Goal: Entertainment & Leisure: Consume media (video, audio)

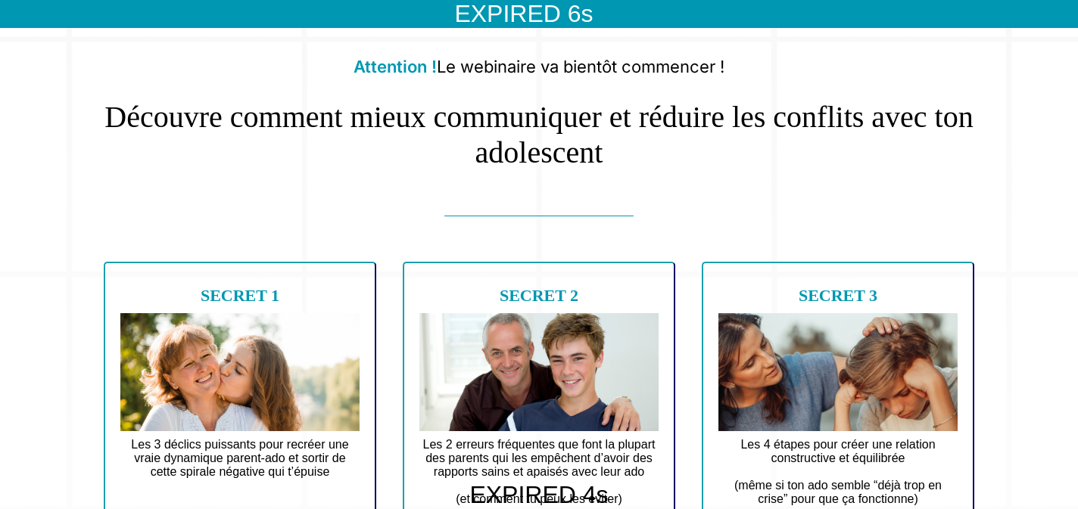
scroll to position [80, 0]
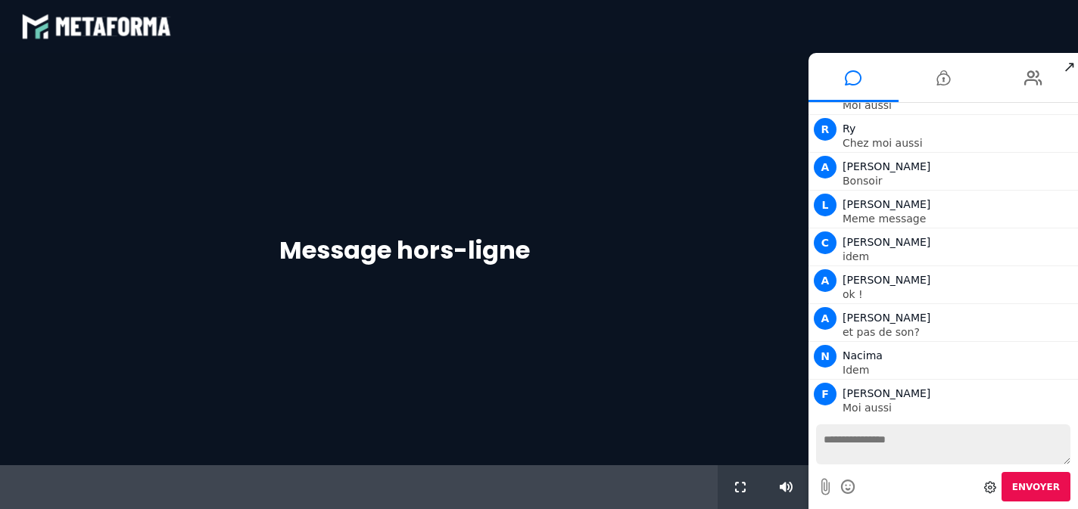
scroll to position [907, 0]
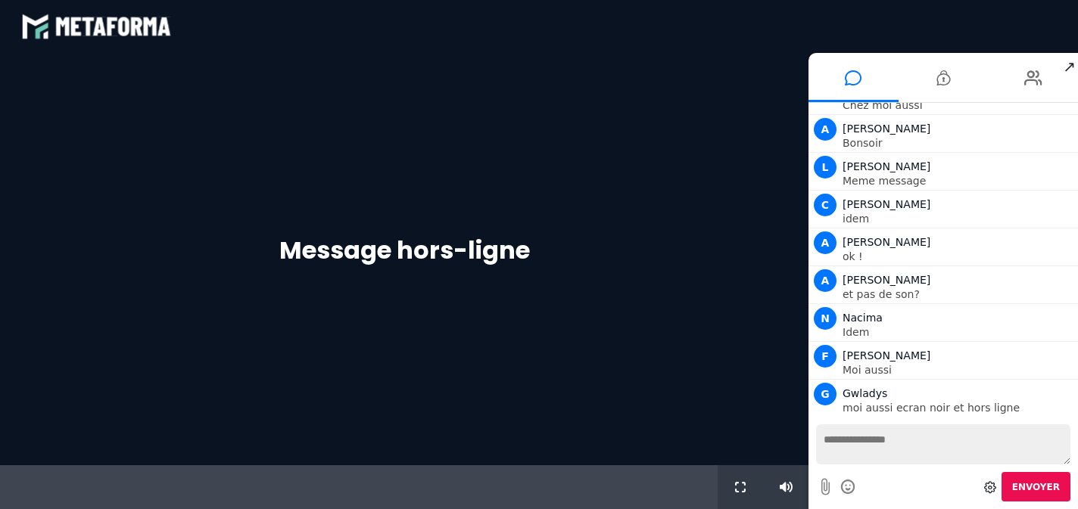
click at [864, 444] on textarea at bounding box center [943, 444] width 254 height 40
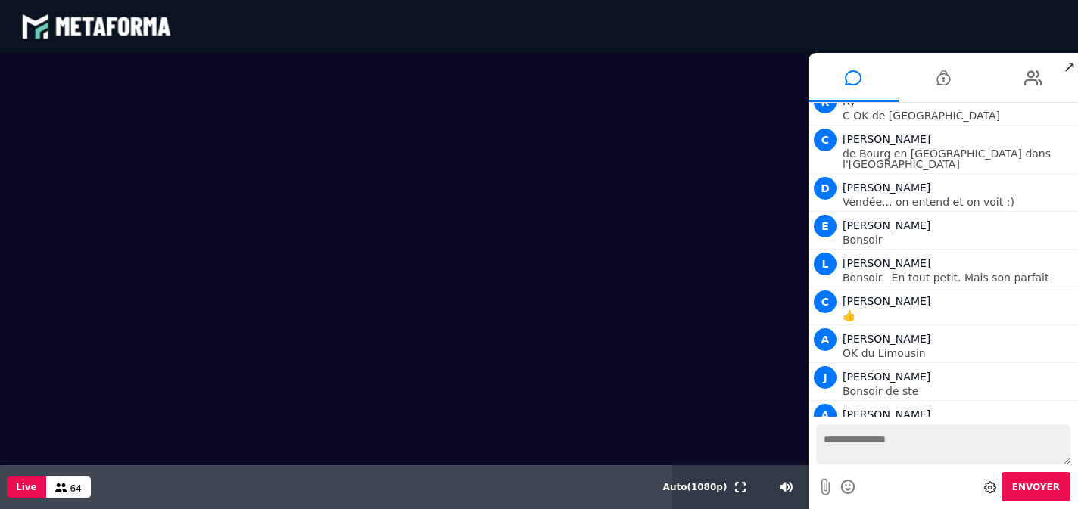
scroll to position [2155, 0]
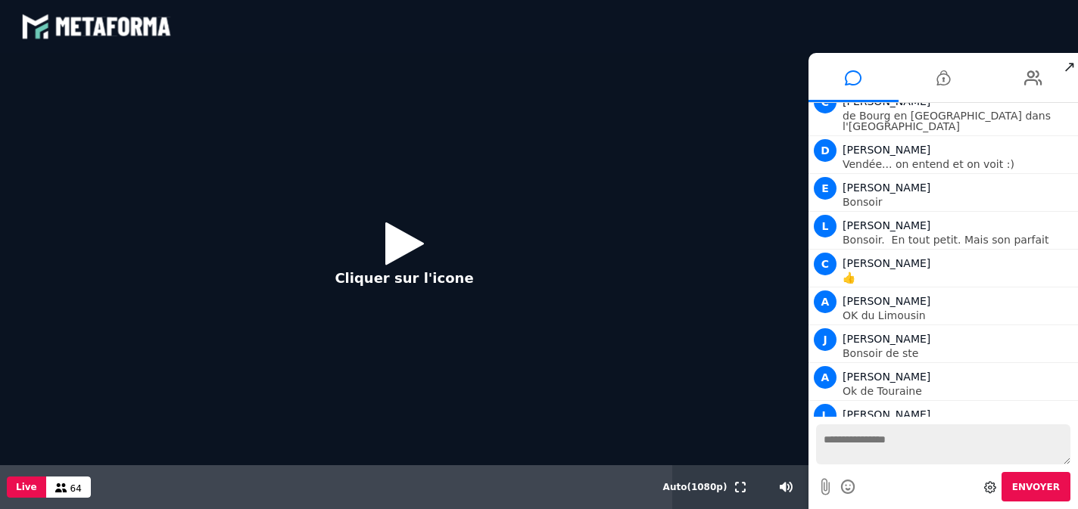
click at [390, 245] on icon at bounding box center [404, 243] width 39 height 49
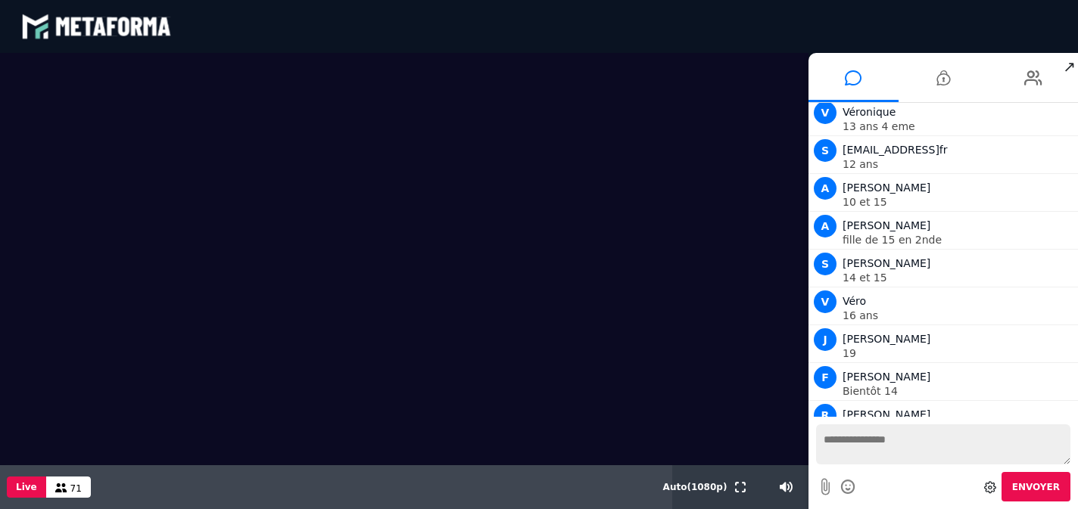
scroll to position [3971, 0]
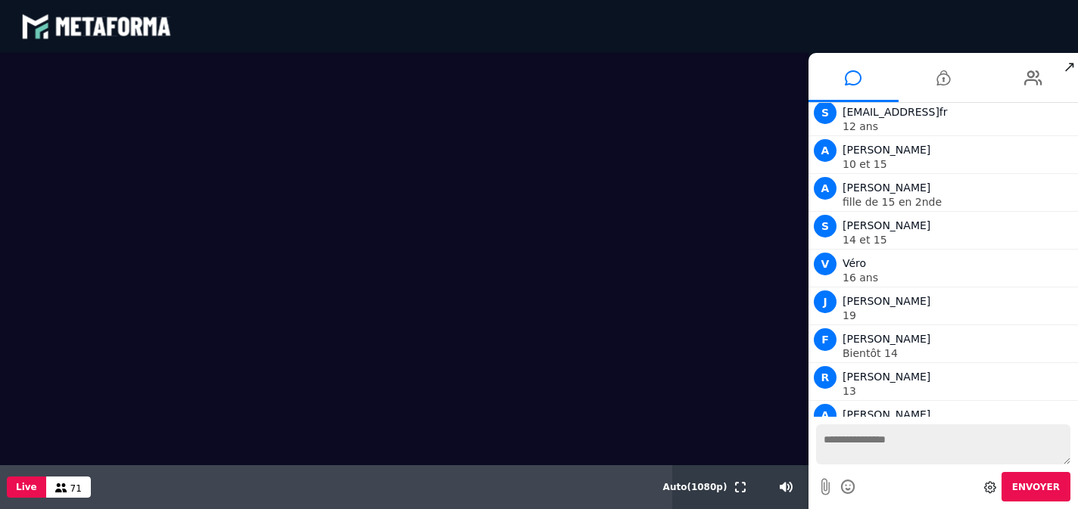
click at [912, 440] on textarea at bounding box center [943, 444] width 254 height 40
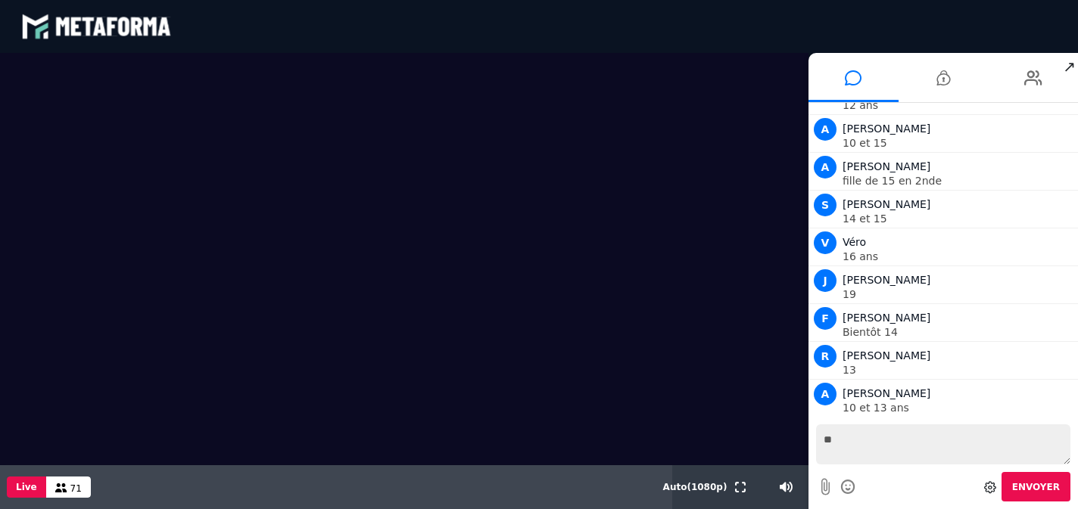
type textarea "**"
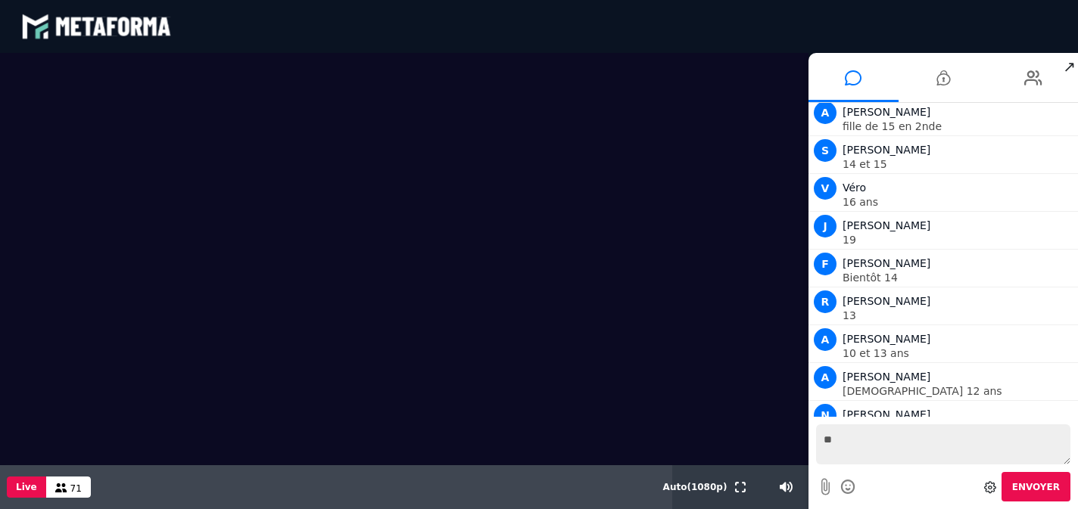
click at [1035, 488] on span "Envoyer" at bounding box center [1036, 487] width 48 height 11
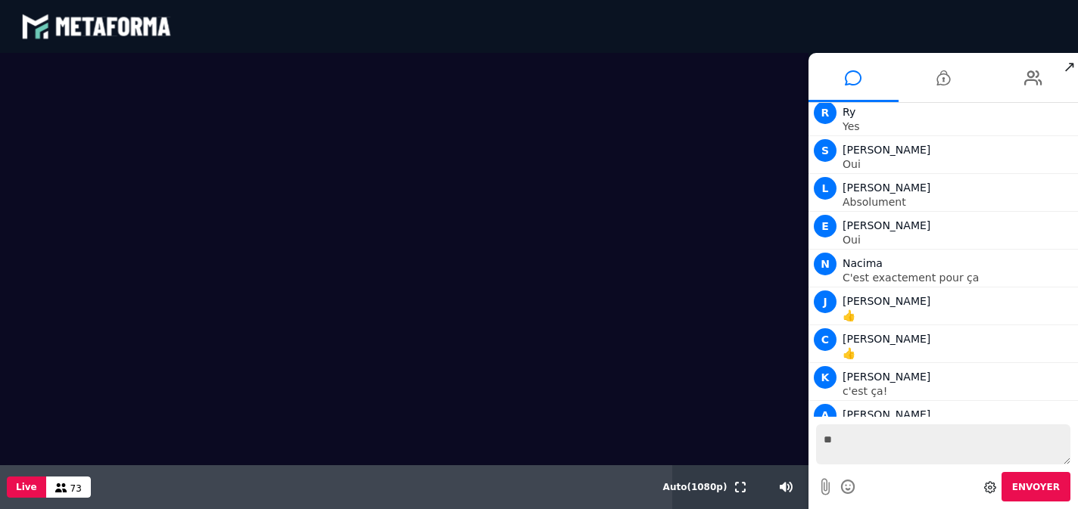
scroll to position [5987, 0]
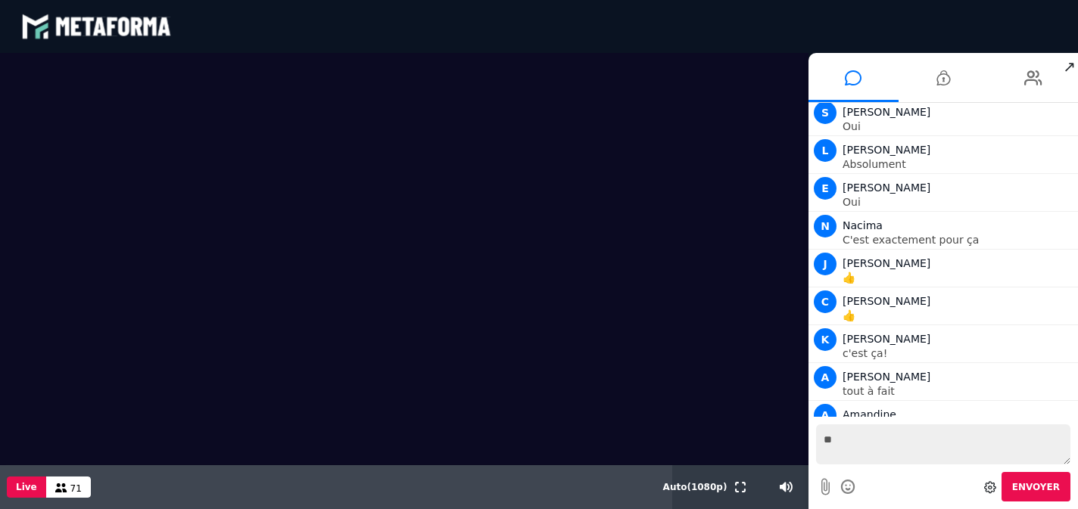
click at [917, 441] on textarea "**" at bounding box center [943, 444] width 254 height 40
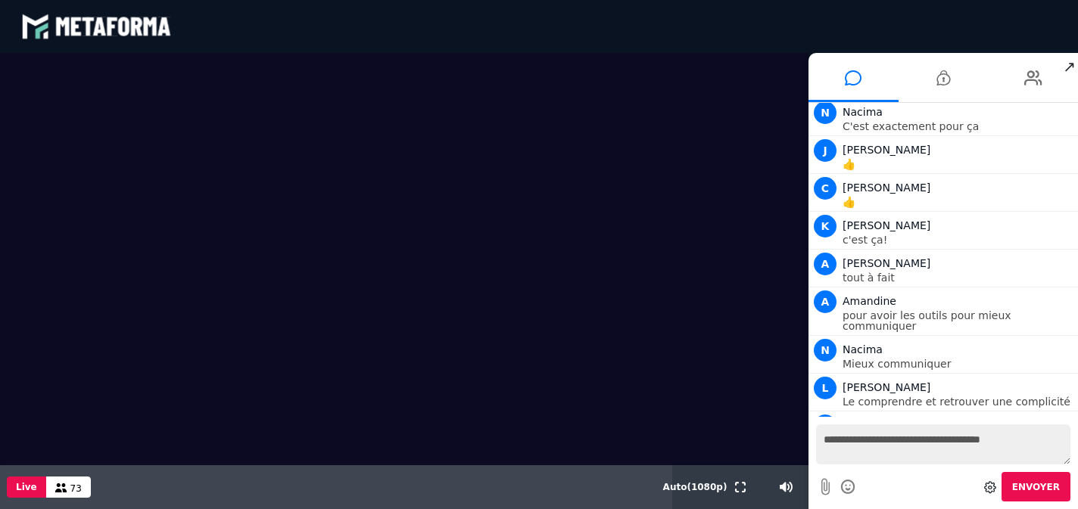
scroll to position [6149, 0]
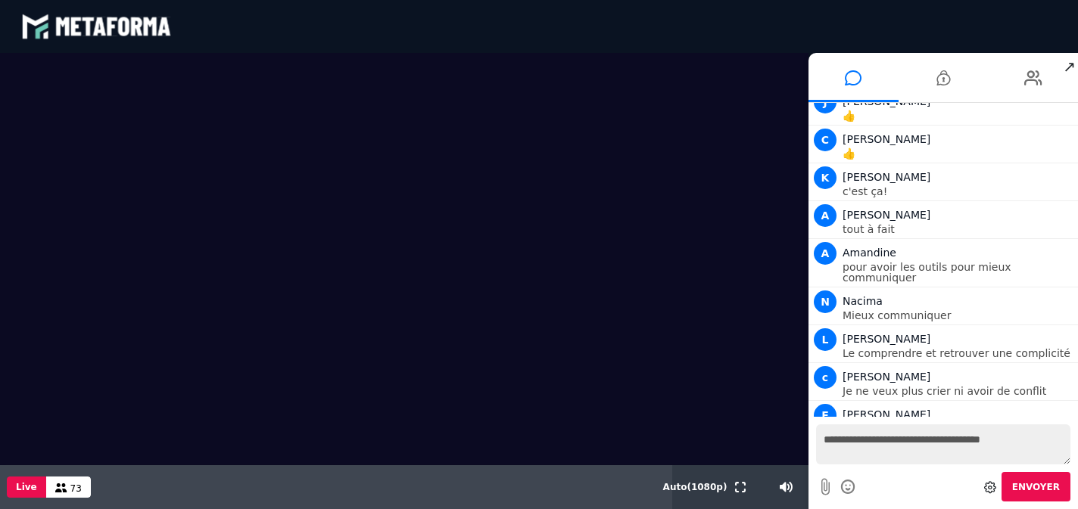
type textarea "**********"
click at [1025, 484] on span "Envoyer" at bounding box center [1036, 487] width 48 height 11
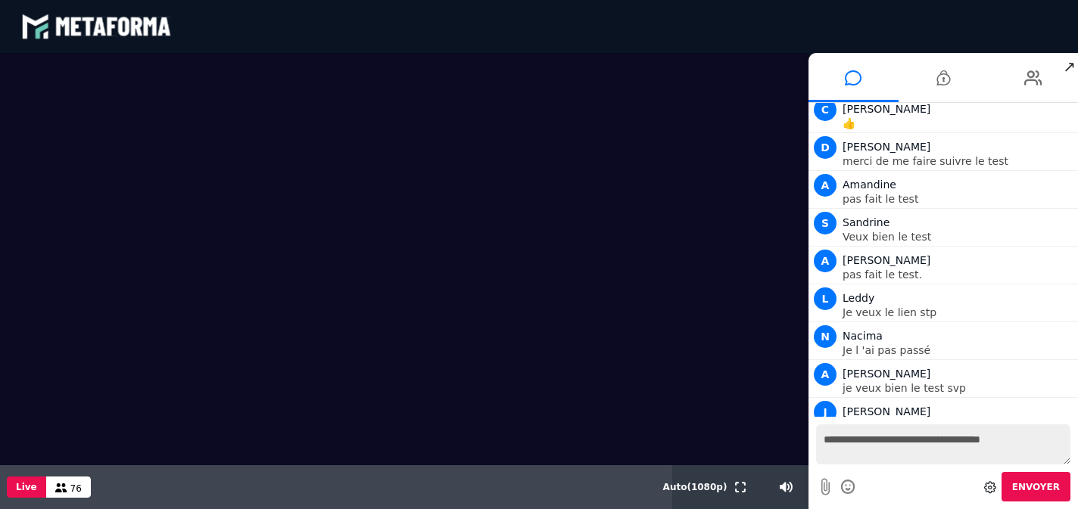
scroll to position [14899, 0]
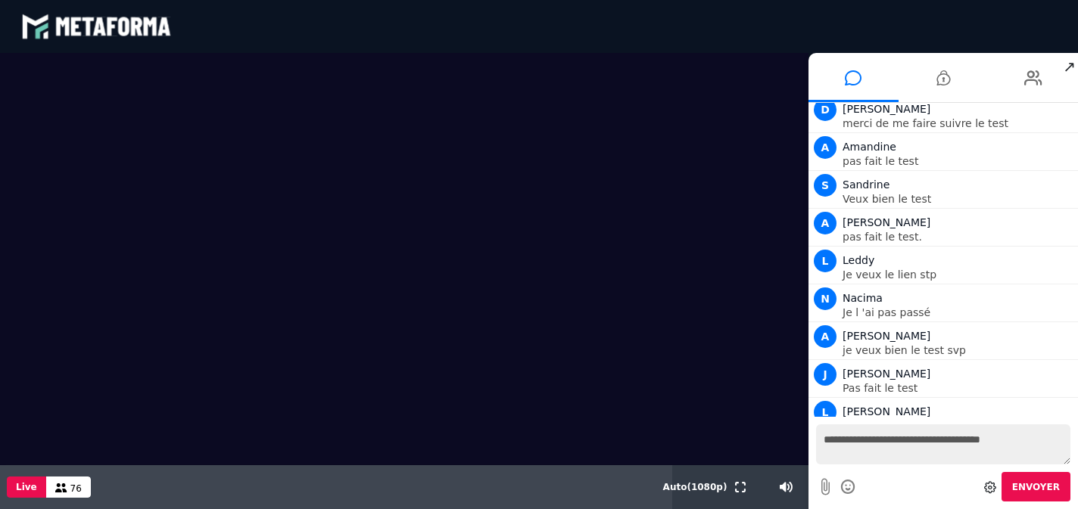
click at [845, 442] on textarea "**********" at bounding box center [943, 444] width 254 height 40
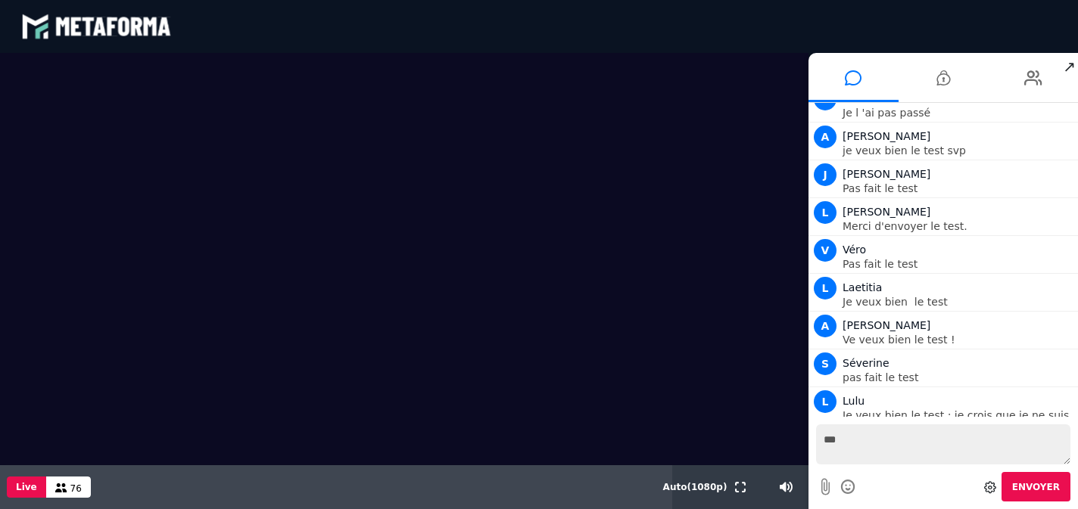
scroll to position [15137, 0]
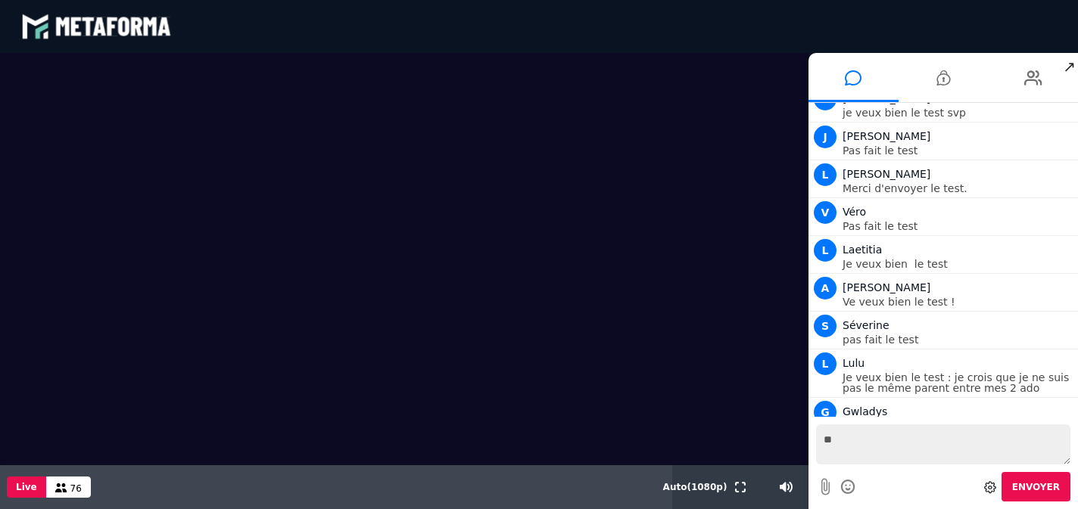
type textarea "*"
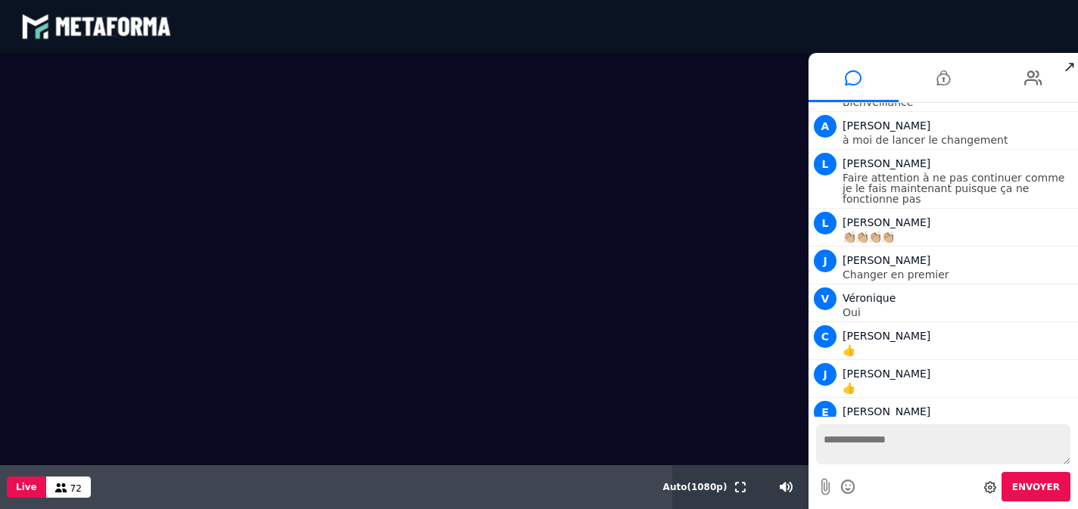
scroll to position [17762, 0]
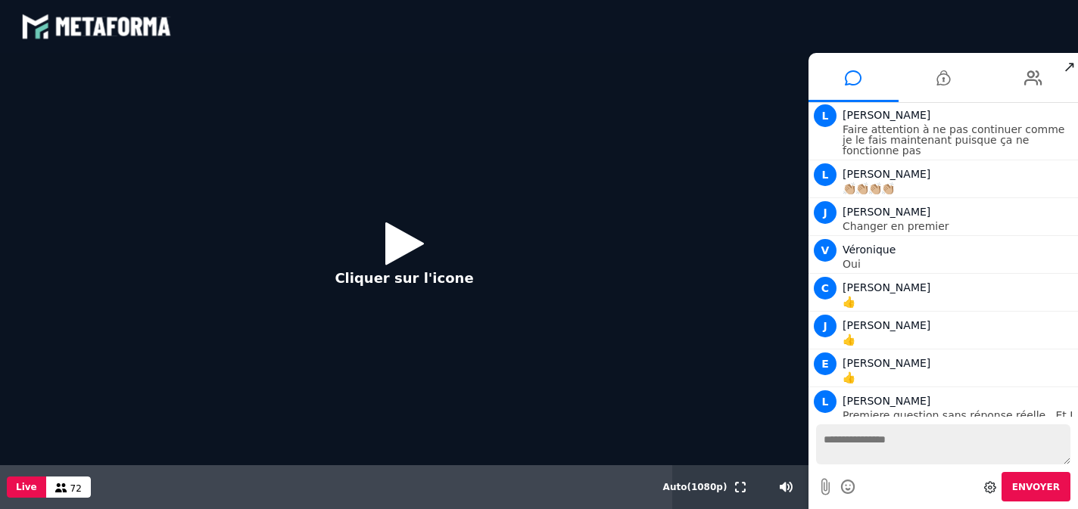
click at [409, 241] on icon at bounding box center [404, 243] width 39 height 49
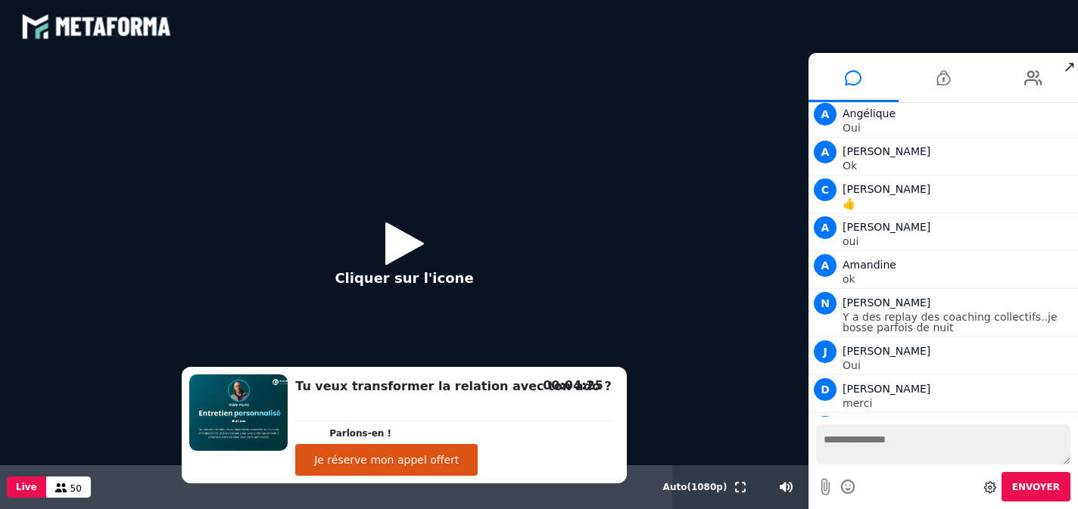
scroll to position [21358, 0]
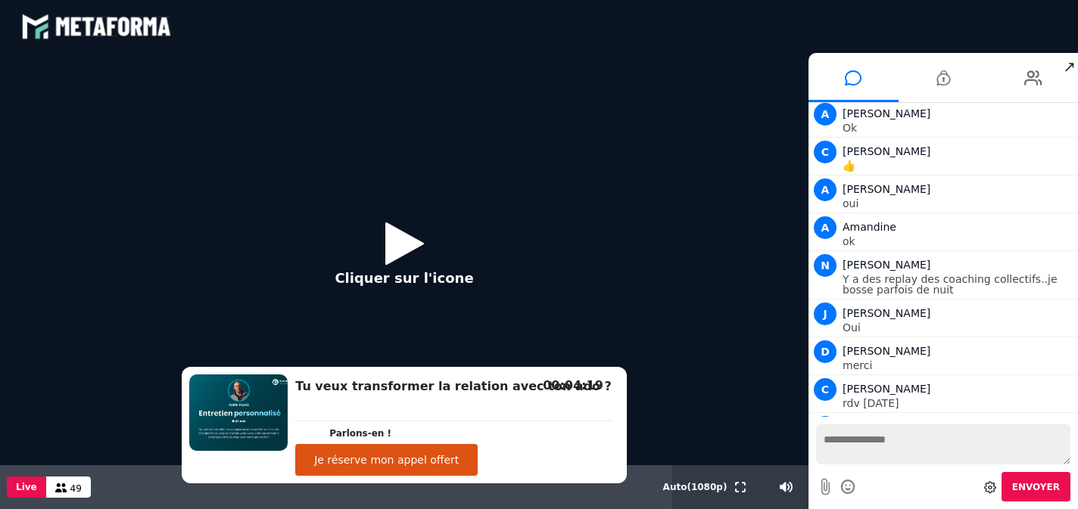
click at [409, 241] on icon at bounding box center [404, 243] width 39 height 49
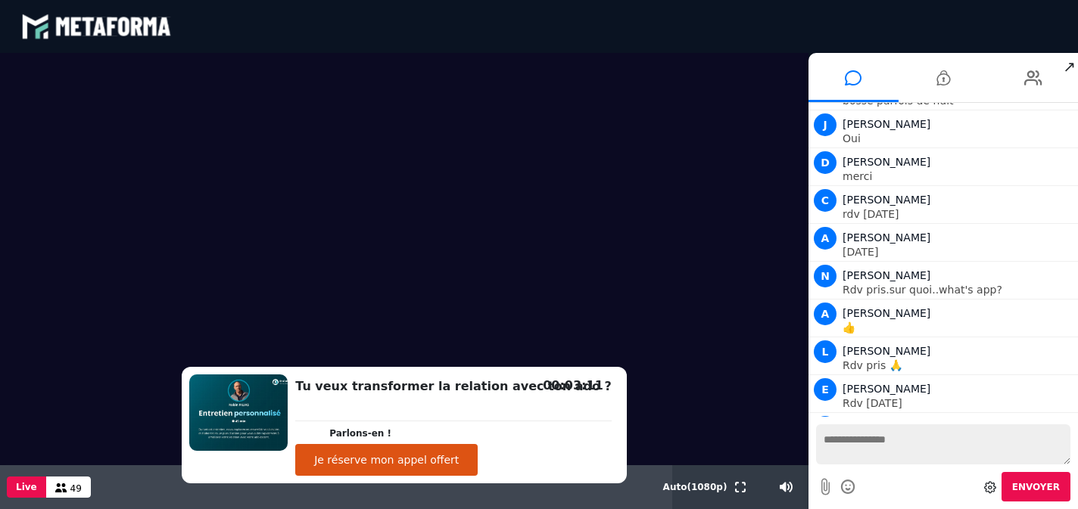
scroll to position [21585, 0]
